Goal: Task Accomplishment & Management: Use online tool/utility

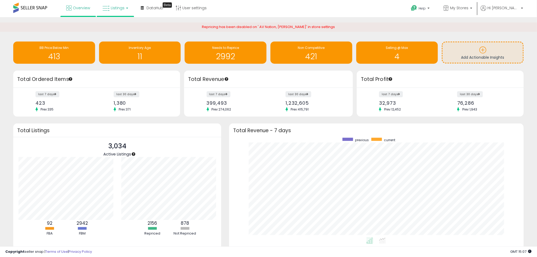
click at [115, 7] on span "Listings" at bounding box center [118, 7] width 14 height 5
click at [119, 25] on icon at bounding box center [119, 26] width 23 height 7
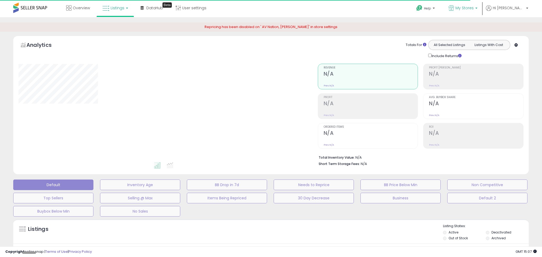
click at [474, 7] on span "My Stores" at bounding box center [465, 7] width 18 height 5
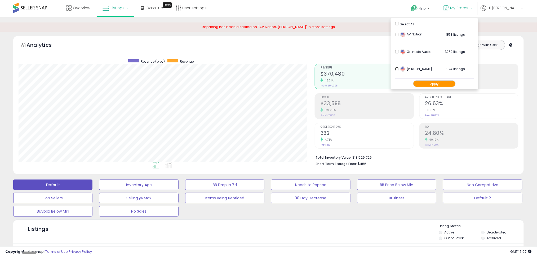
scroll to position [109, 296]
click at [448, 82] on button "Apply" at bounding box center [434, 83] width 42 height 7
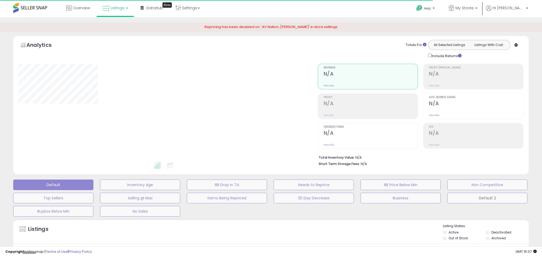
click at [480, 197] on button "Default 2" at bounding box center [487, 198] width 80 height 11
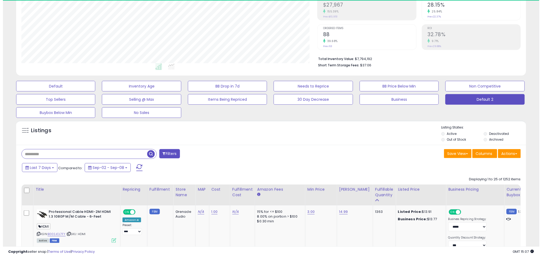
scroll to position [109, 296]
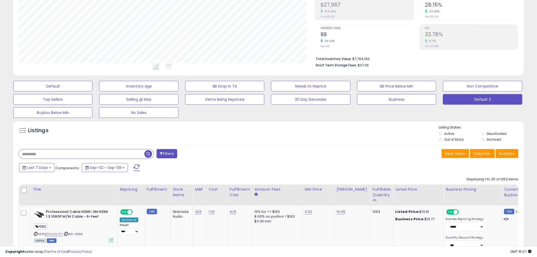
paste input "*******"
type input "*******"
click at [148, 154] on span "button" at bounding box center [148, 154] width 8 height 8
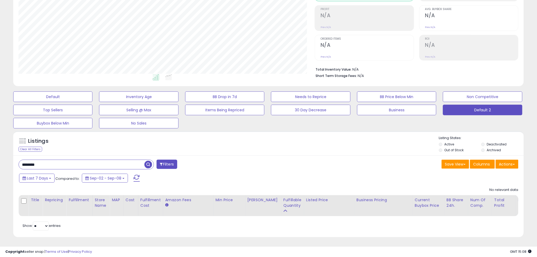
click at [148, 161] on span "button" at bounding box center [148, 165] width 8 height 8
